Goal: Information Seeking & Learning: Learn about a topic

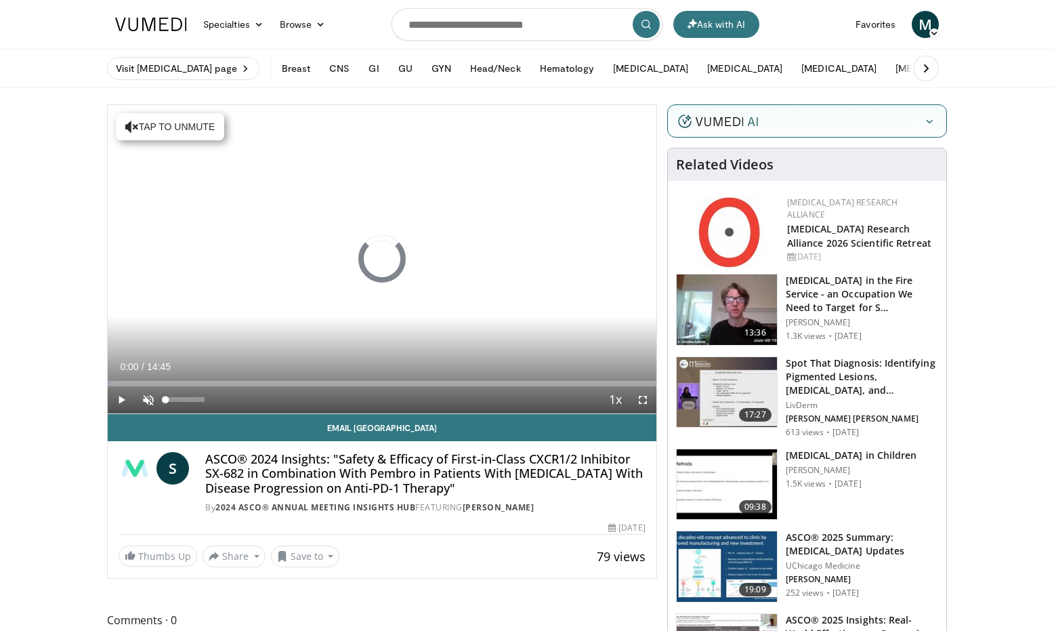
click at [148, 400] on span "Video Player" at bounding box center [148, 399] width 27 height 27
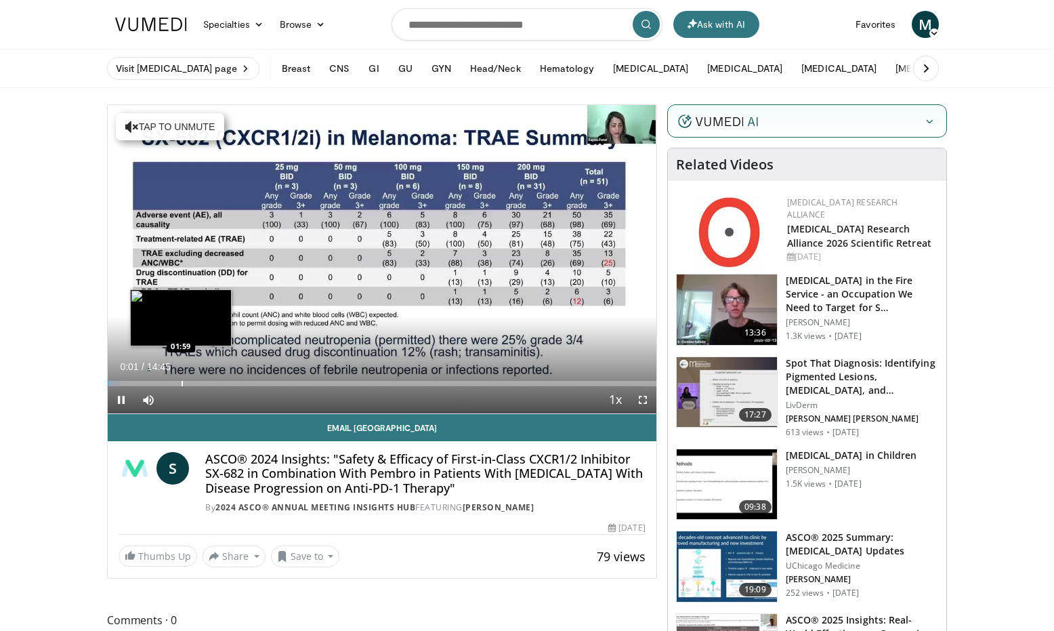
click at [179, 384] on div "Loaded : 2.25% 00:01 01:59" at bounding box center [382, 383] width 549 height 5
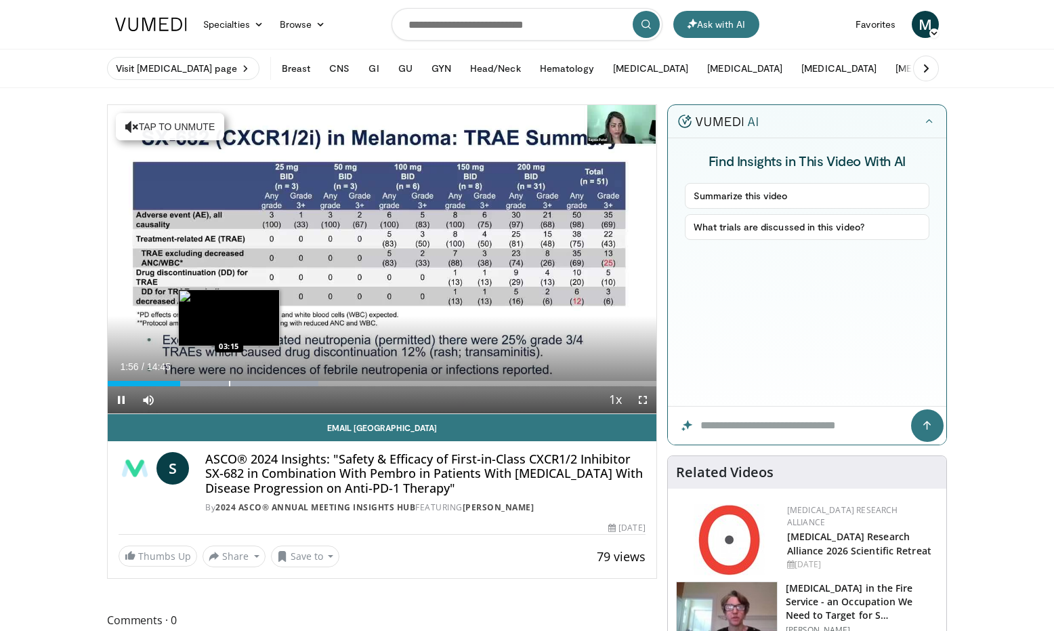
click at [229, 381] on div "Progress Bar" at bounding box center [229, 383] width 1 height 5
click at [255, 385] on div "Progress Bar" at bounding box center [255, 383] width 1 height 5
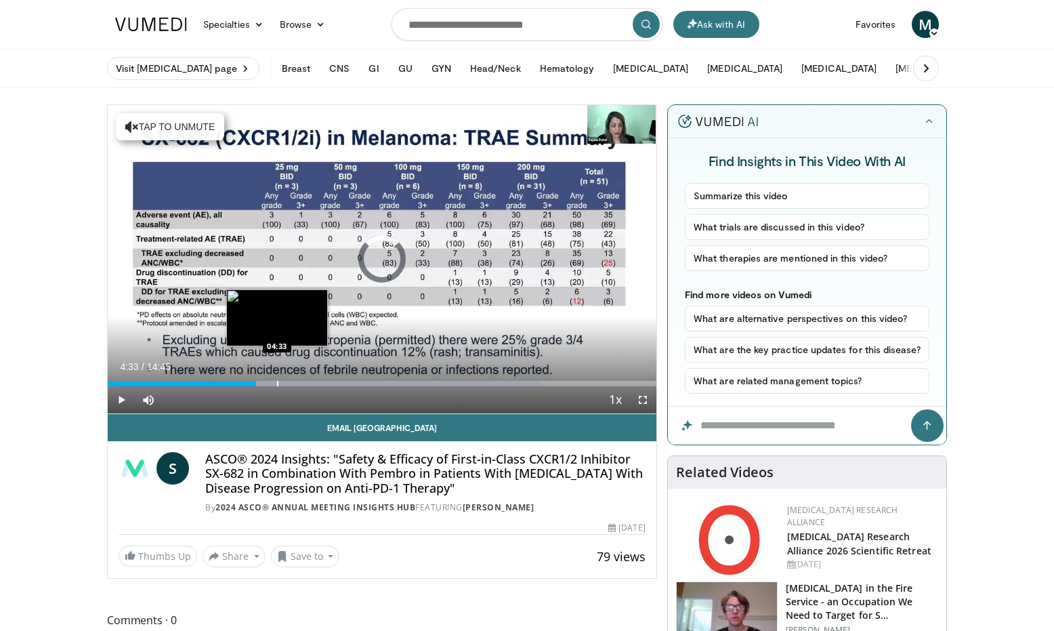
click at [277, 386] on div "Progress Bar" at bounding box center [277, 383] width 1 height 5
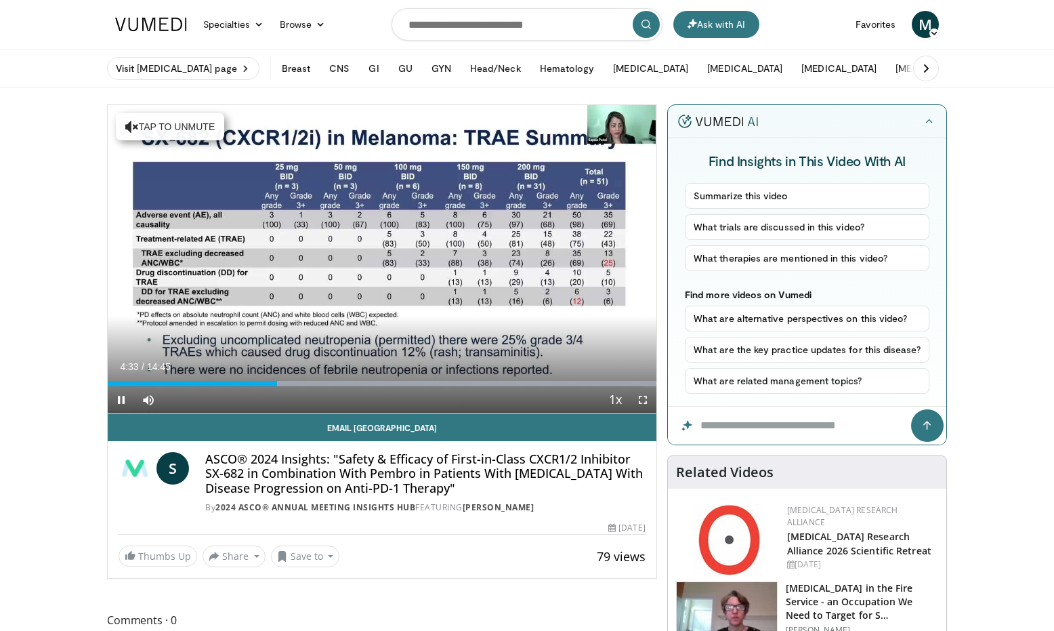
click at [300, 387] on div "Current Time 4:33 / Duration 14:45 Pause Skip Backward Skip Forward Mute 0% Loa…" at bounding box center [382, 399] width 549 height 27
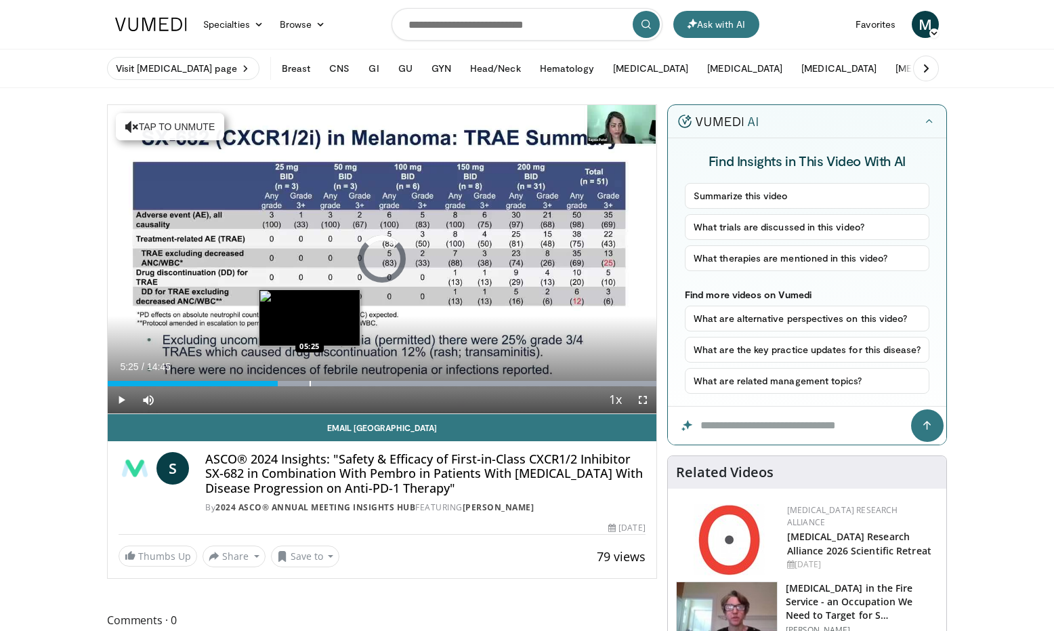
click at [310, 381] on div "Progress Bar" at bounding box center [310, 383] width 1 height 5
click at [335, 386] on div "Progress Bar" at bounding box center [335, 383] width 1 height 5
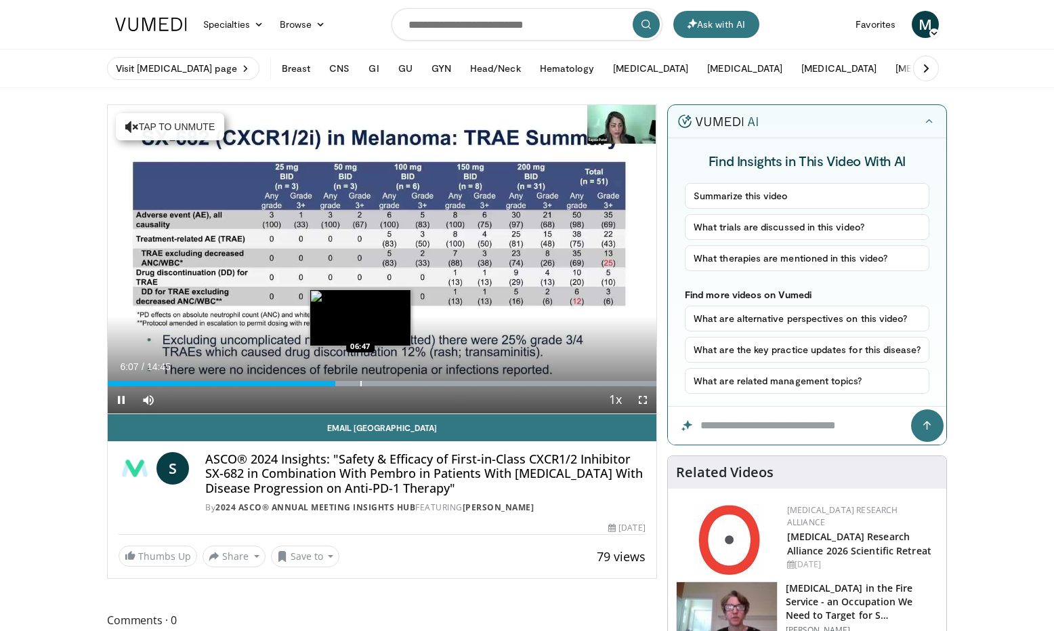
click at [361, 385] on div "Progress Bar" at bounding box center [361, 383] width 1 height 5
click at [392, 386] on div "Current Time 6:48 / Duration 14:45 Pause Skip Backward Skip Forward Mute 0% Loa…" at bounding box center [382, 399] width 549 height 27
click at [389, 383] on div "Progress Bar" at bounding box center [389, 383] width 1 height 5
click at [370, 382] on div "Progress Bar" at bounding box center [370, 383] width 1 height 5
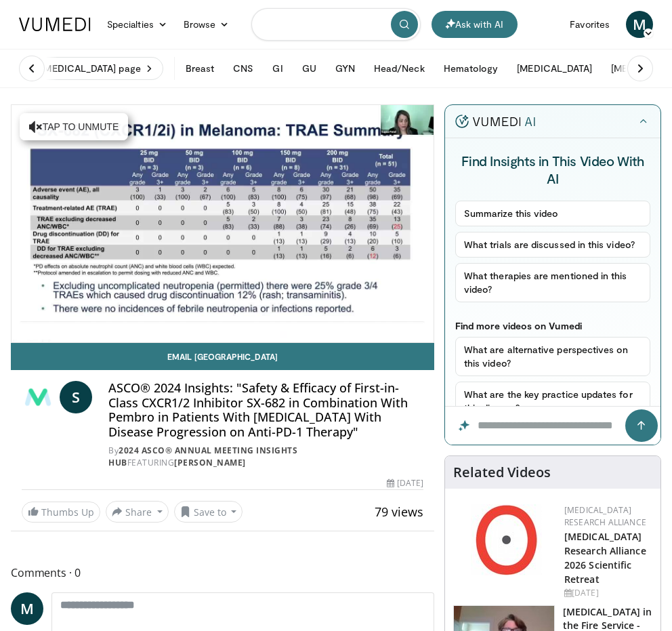
click at [311, 33] on input "Search topics, interventions" at bounding box center [335, 24] width 169 height 33
type input "******"
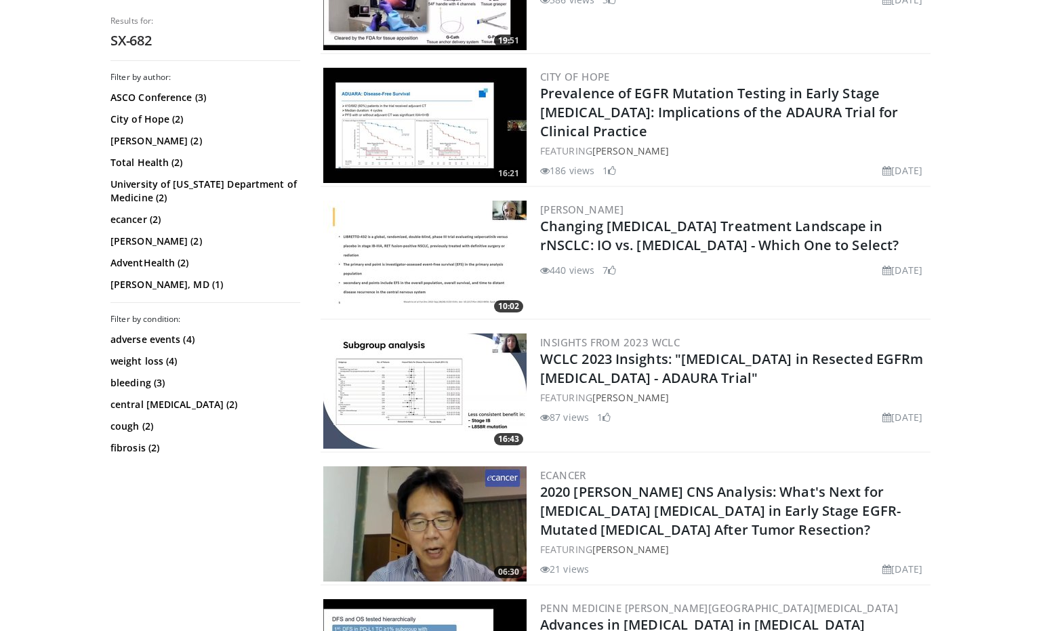
scroll to position [1694, 0]
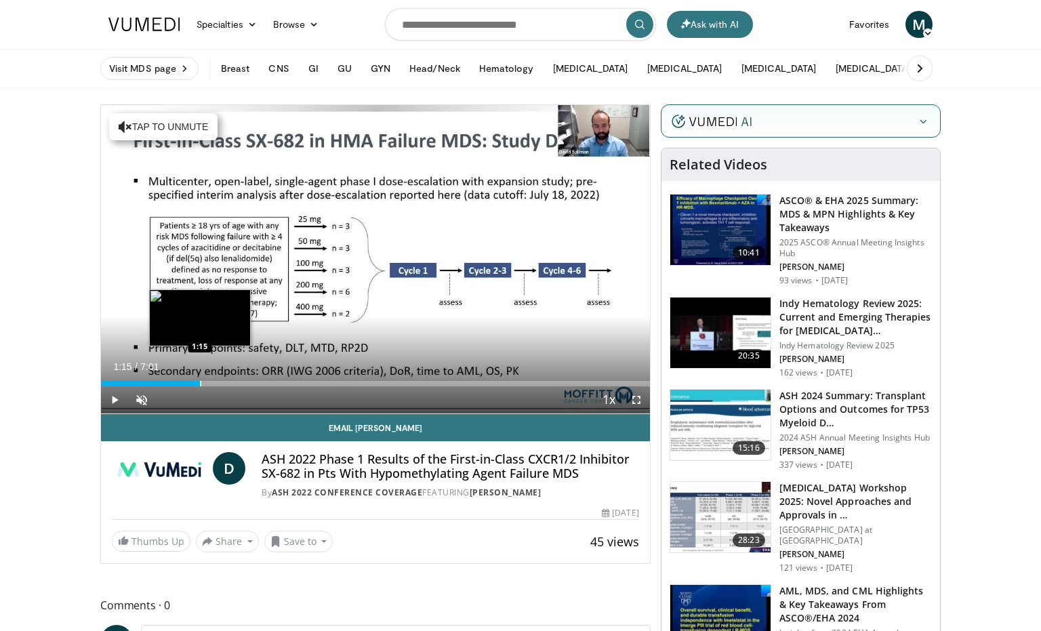
click at [200, 385] on div "Progress Bar" at bounding box center [200, 383] width 1 height 5
click at [229, 383] on div "Progress Bar" at bounding box center [229, 383] width 1 height 5
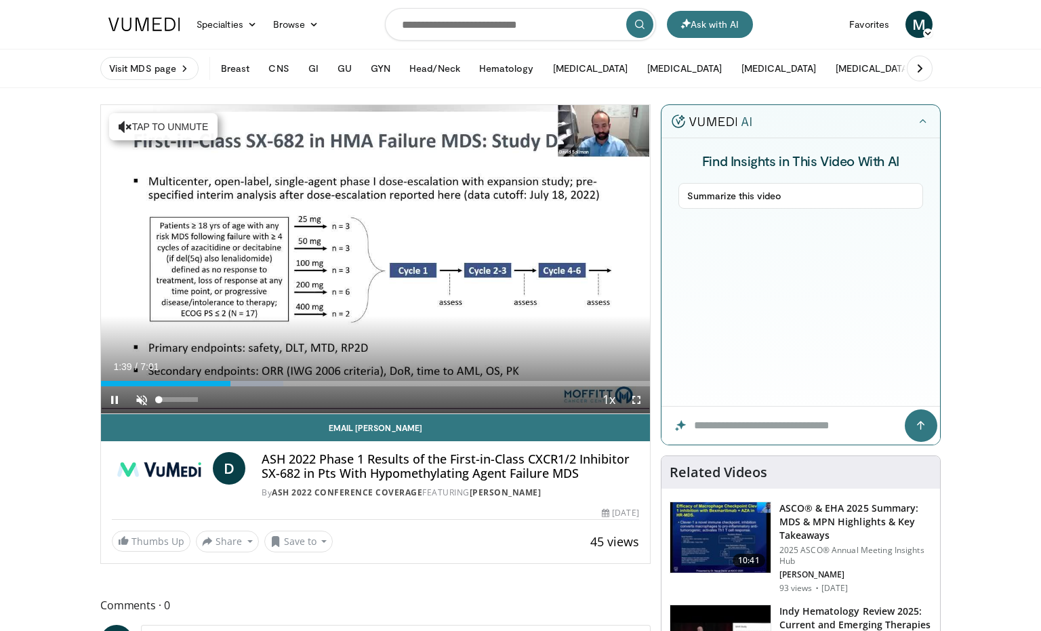
click at [142, 402] on span "Video Player" at bounding box center [141, 399] width 27 height 27
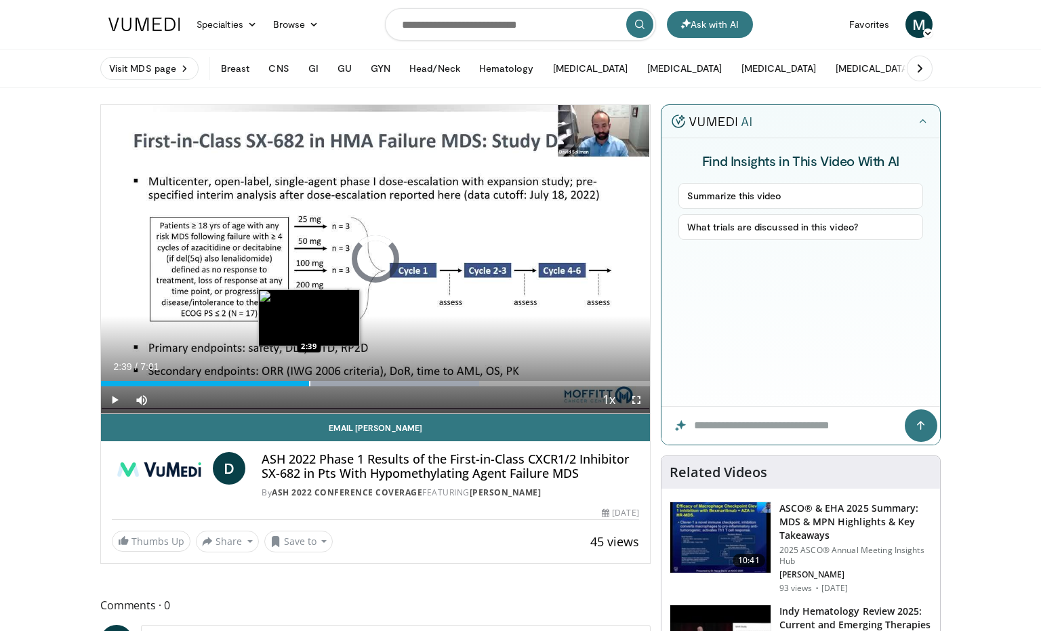
click at [309, 383] on div "Progress Bar" at bounding box center [309, 383] width 1 height 5
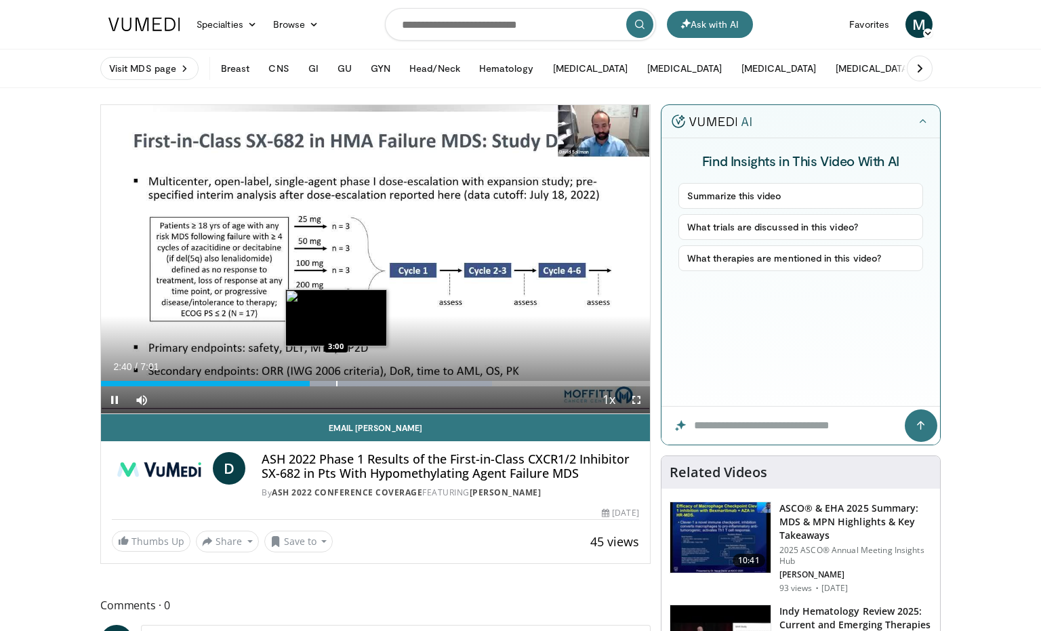
click at [337, 383] on div "Progress Bar" at bounding box center [336, 383] width 1 height 5
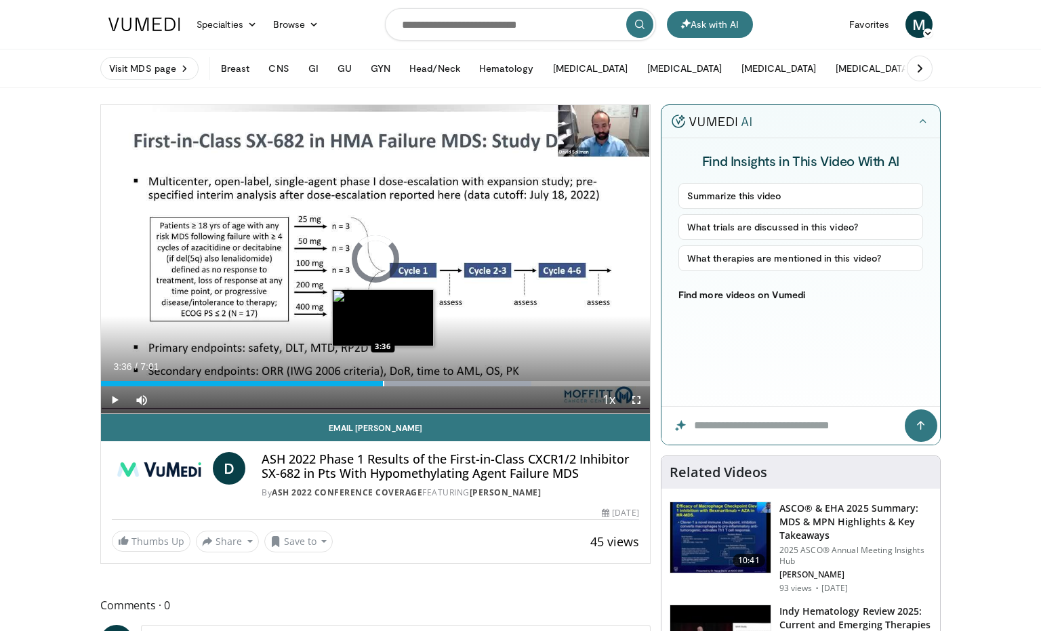
click at [383, 384] on div "Progress Bar" at bounding box center [383, 383] width 1 height 5
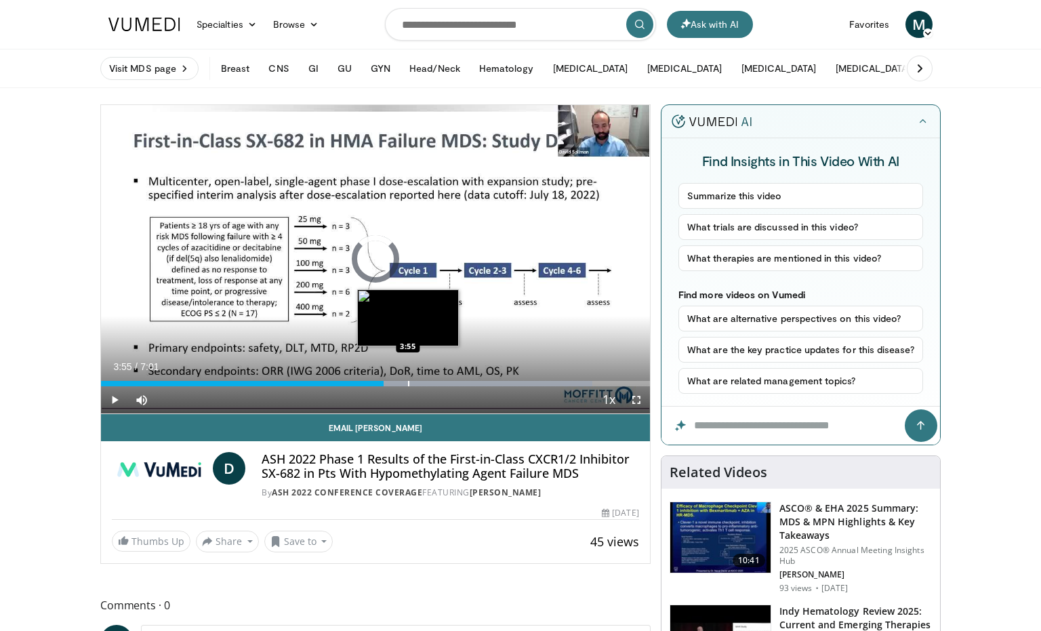
click at [408, 385] on div "Progress Bar" at bounding box center [408, 383] width 1 height 5
click at [406, 384] on div "Progress Bar" at bounding box center [406, 383] width 1 height 5
click at [379, 382] on div "Progress Bar" at bounding box center [379, 383] width 1 height 5
click at [386, 384] on div "Progress Bar" at bounding box center [386, 383] width 1 height 5
click at [415, 384] on div "Progress Bar" at bounding box center [415, 383] width 1 height 5
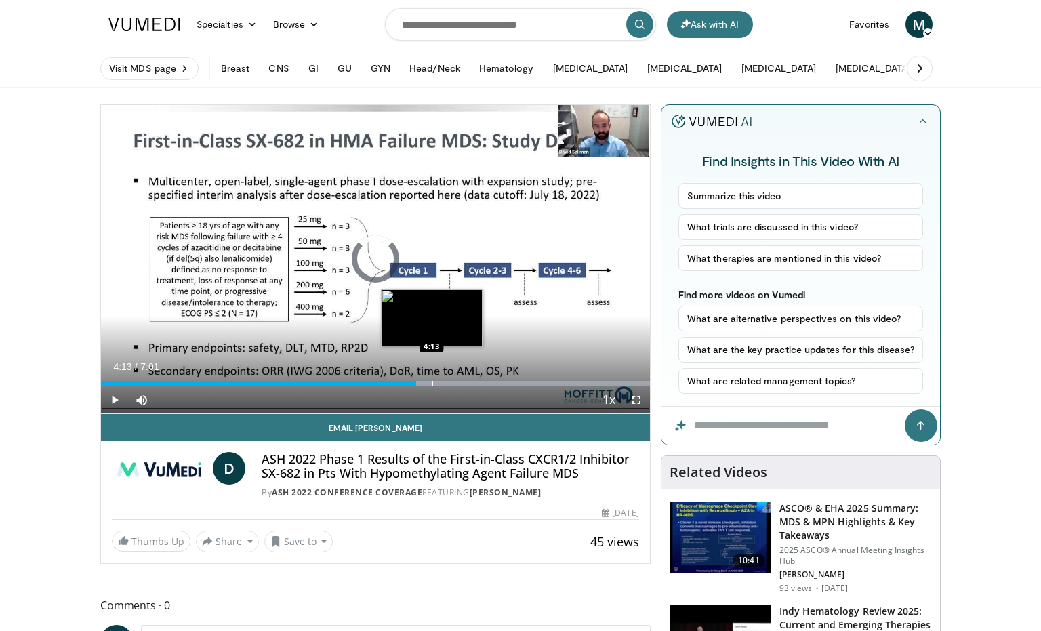
click at [432, 383] on div "Progress Bar" at bounding box center [432, 383] width 1 height 5
click at [451, 382] on div "Progress Bar" at bounding box center [451, 383] width 1 height 5
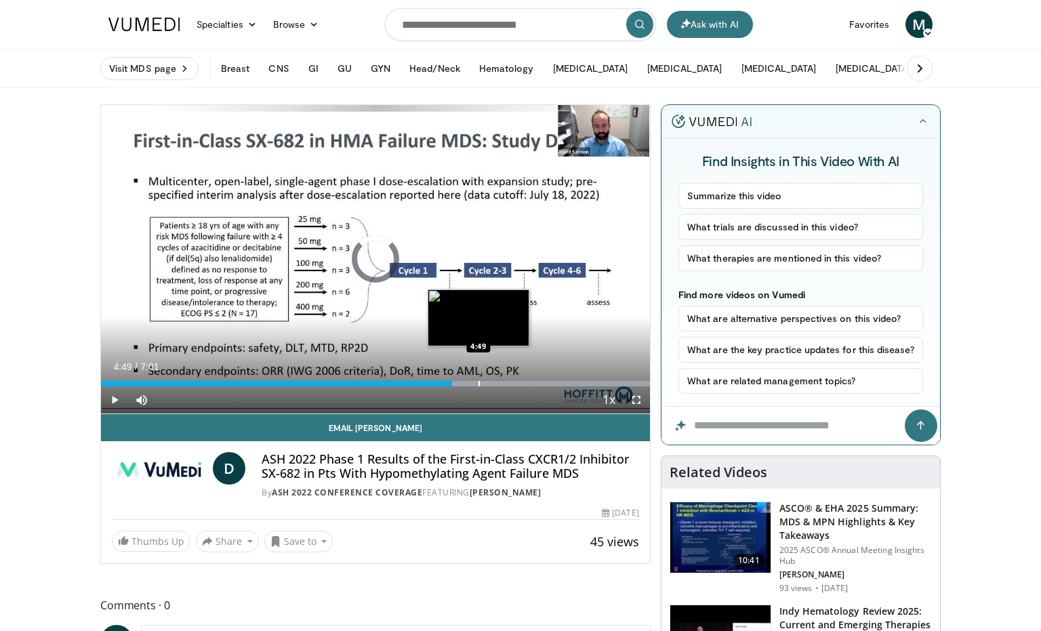
click at [478, 385] on div "Progress Bar" at bounding box center [478, 383] width 1 height 5
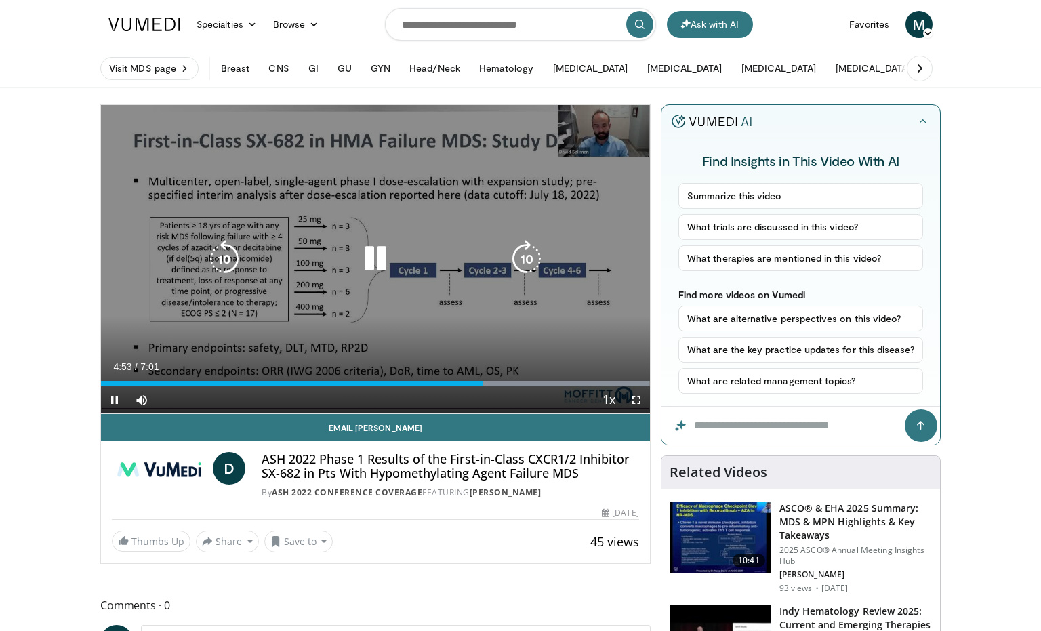
click at [371, 272] on icon "Video Player" at bounding box center [375, 259] width 38 height 38
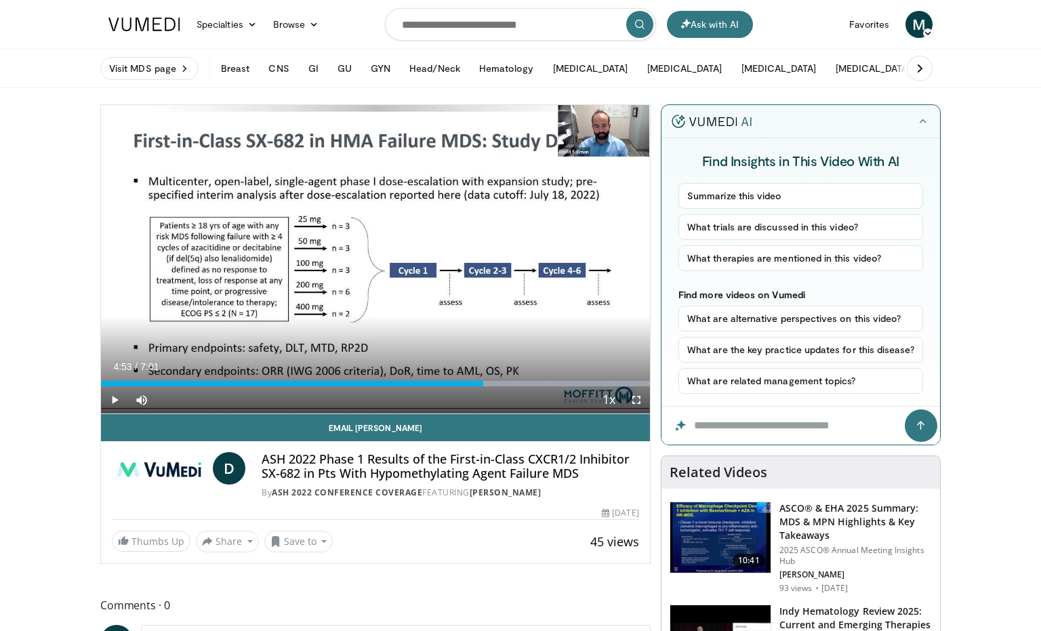
click at [114, 401] on span "Video Player" at bounding box center [114, 399] width 27 height 27
click at [505, 385] on div "Progress Bar" at bounding box center [505, 383] width 1 height 5
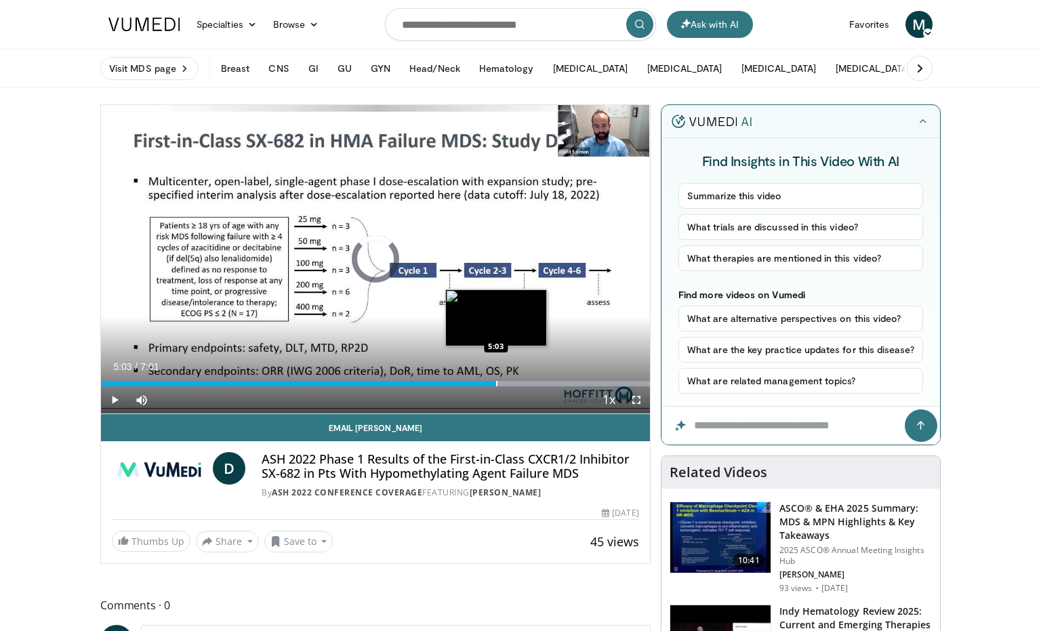
click at [496, 384] on div "Progress Bar" at bounding box center [496, 383] width 1 height 5
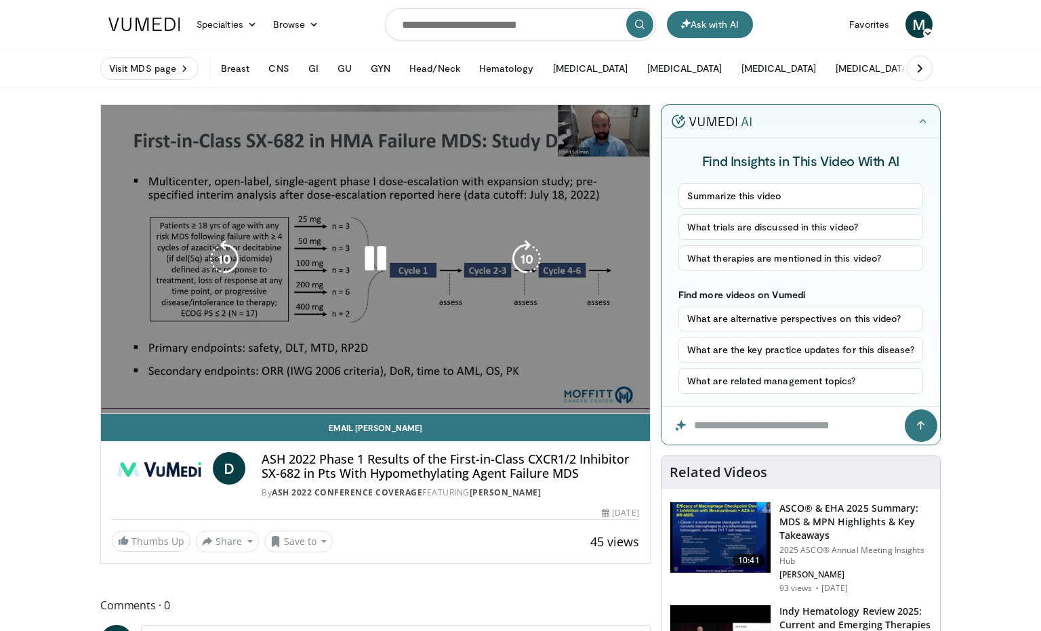
click at [489, 383] on div "10 seconds Tap to unmute" at bounding box center [375, 259] width 549 height 308
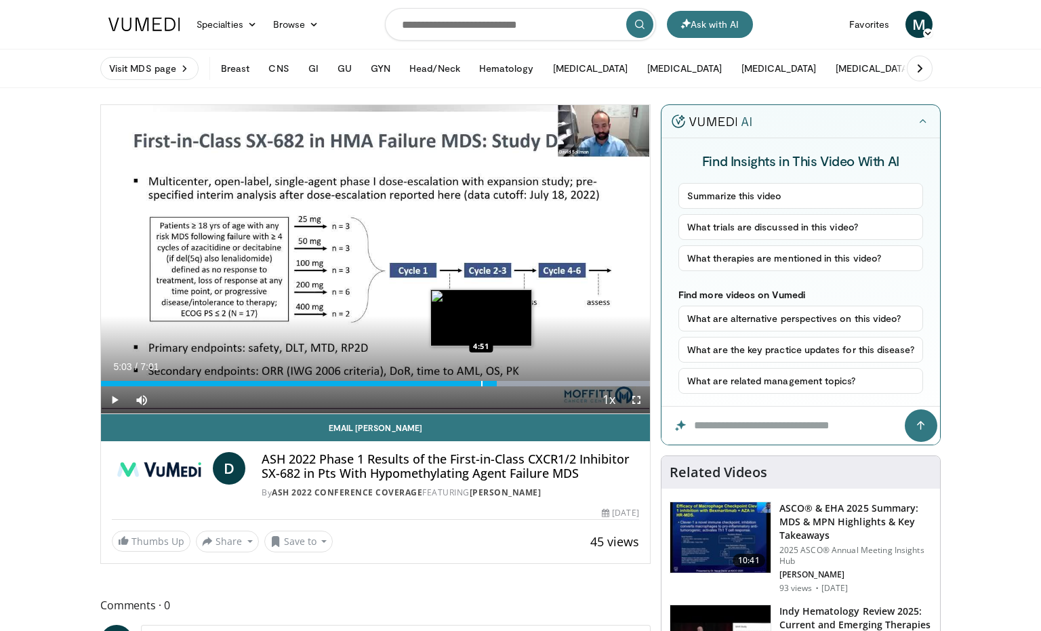
click at [481, 383] on div "Progress Bar" at bounding box center [481, 383] width 1 height 5
click at [472, 384] on div "Progress Bar" at bounding box center [472, 383] width 1 height 5
